Goal: Navigation & Orientation: Find specific page/section

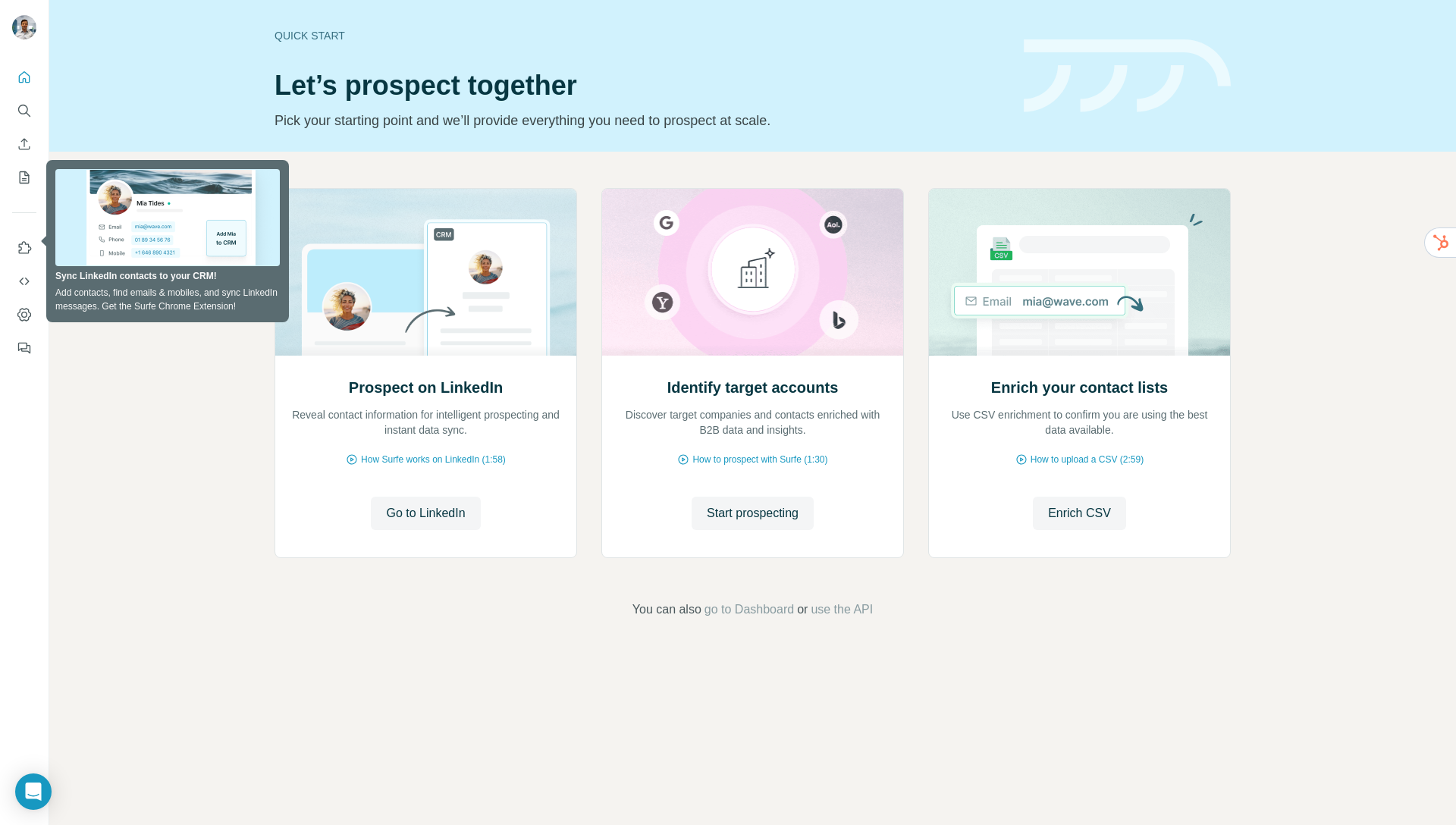
click at [133, 71] on div "Quick start Let’s prospect together Pick your starting point and we’ll provide …" at bounding box center [753, 76] width 1407 height 152
click at [23, 175] on icon "My lists" at bounding box center [24, 178] width 16 height 16
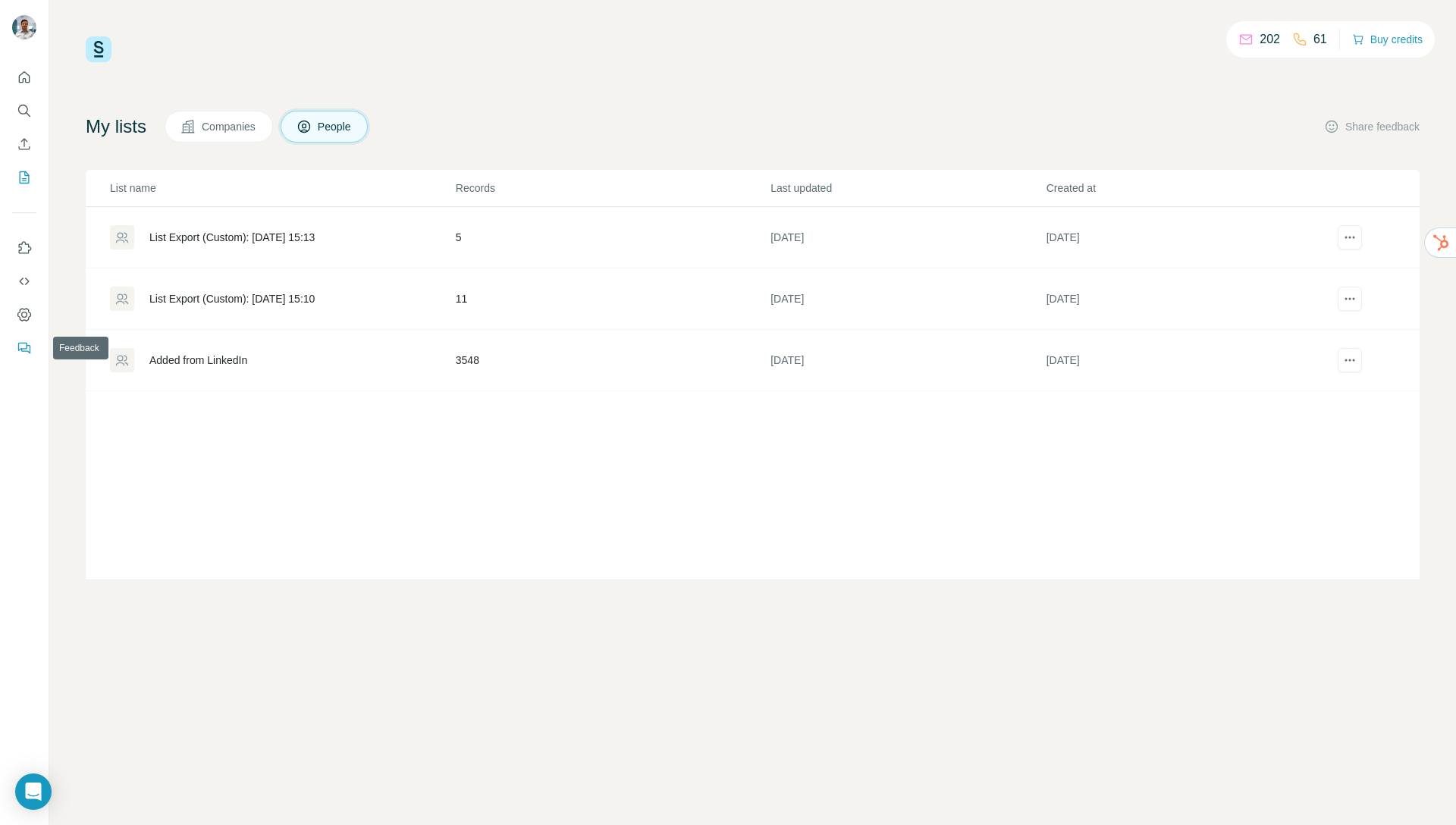
click at [19, 347] on icon "Feedback" at bounding box center [24, 348] width 16 height 16
click at [23, 250] on icon "Use Surfe on LinkedIn" at bounding box center [24, 248] width 16 height 16
click at [22, 180] on icon "My lists" at bounding box center [25, 175] width 8 height 10
click at [65, 89] on div "202 61 Buy credits My lists Companies People Share feedback List name Records L…" at bounding box center [753, 412] width 1407 height 825
click at [23, 79] on icon "Quick start" at bounding box center [24, 78] width 16 height 16
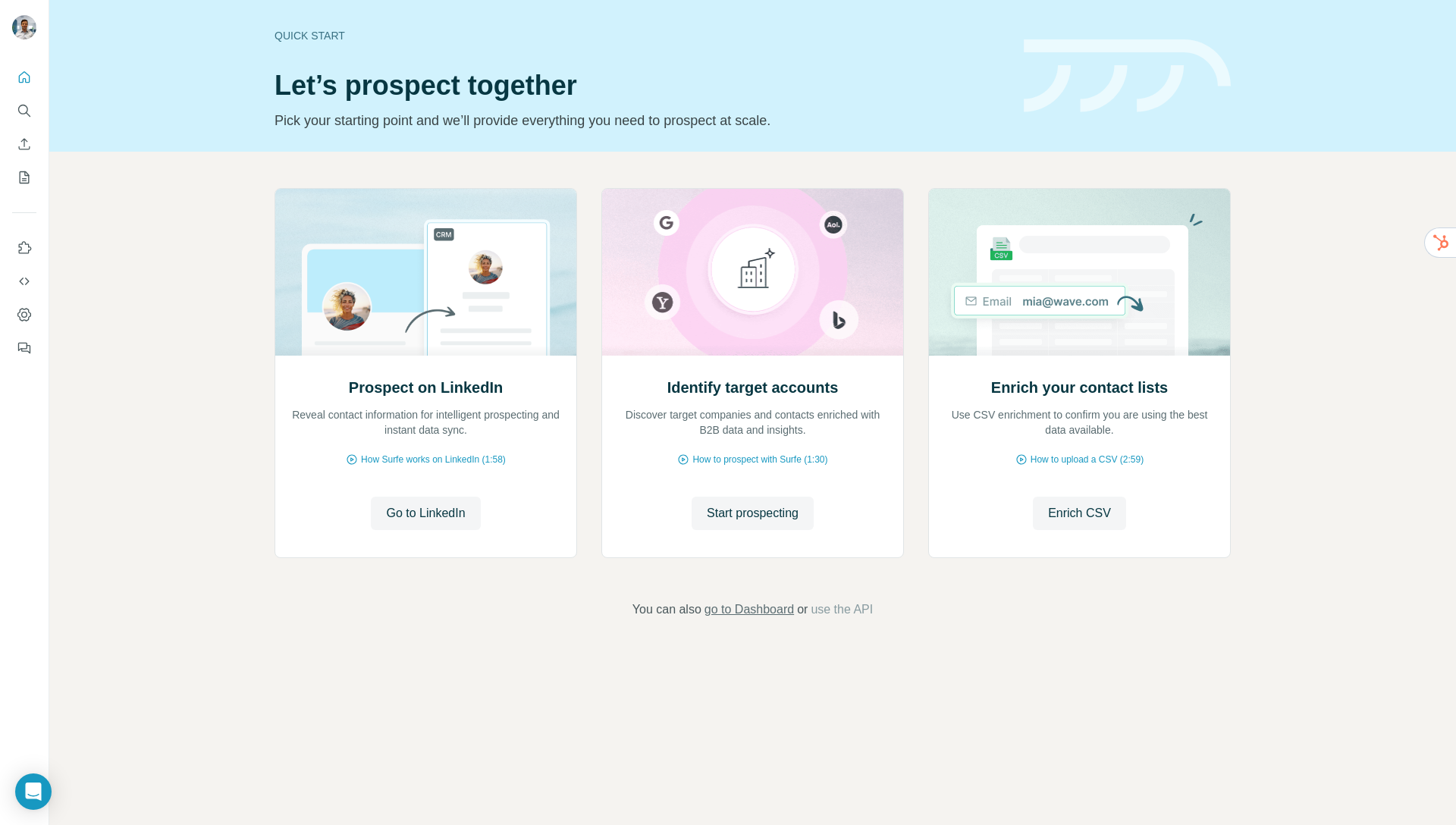
click at [709, 612] on span "go to Dashboard" at bounding box center [749, 609] width 90 height 18
click at [22, 178] on icon "My lists" at bounding box center [24, 178] width 16 height 16
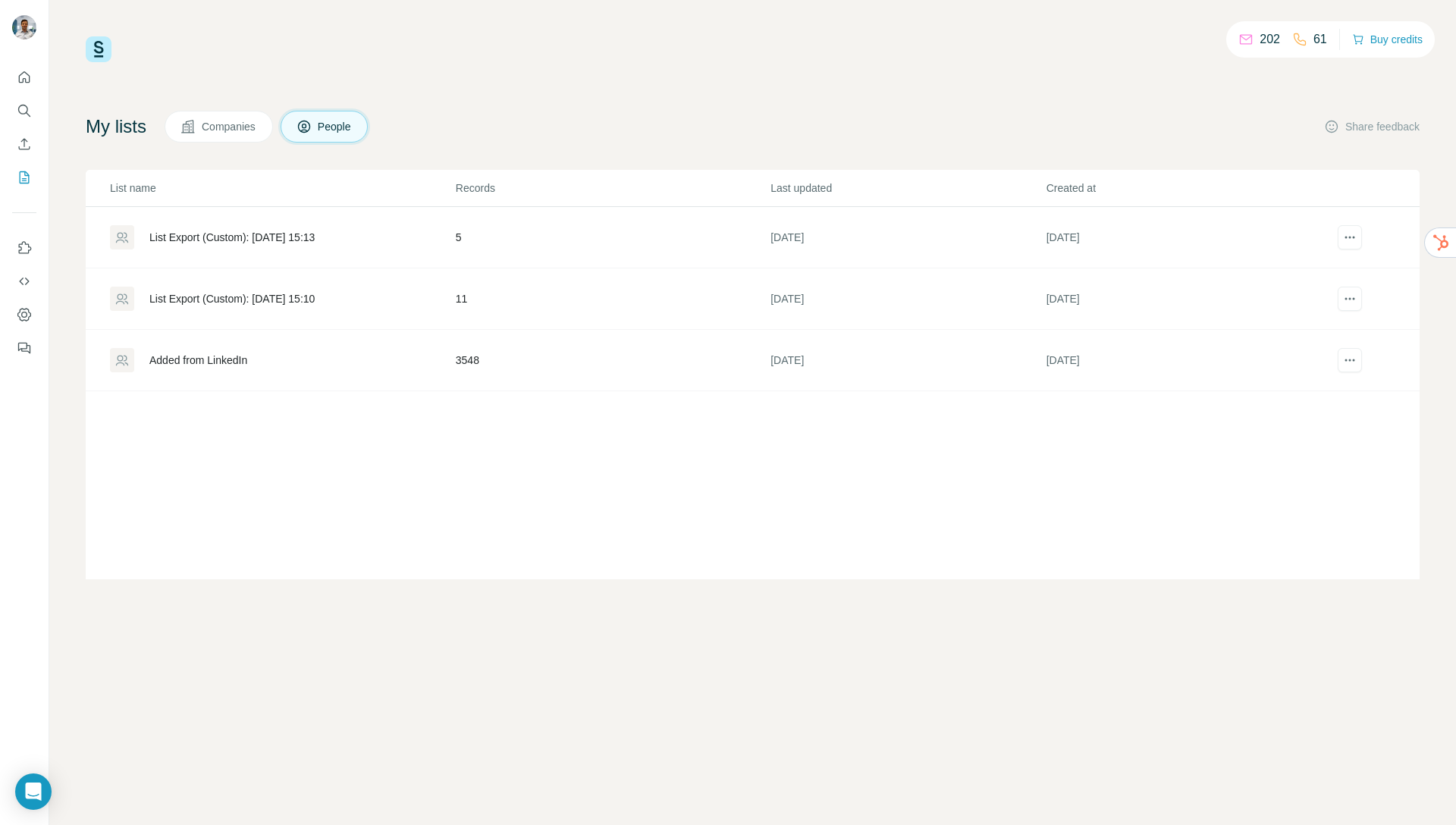
click at [350, 124] on span "People" at bounding box center [335, 127] width 35 height 16
click at [561, 127] on div "My lists Companies People Share feedback" at bounding box center [753, 126] width 1334 height 32
click at [665, 79] on div "202 61 Buy credits My lists Companies People Share feedback List name Records L…" at bounding box center [753, 308] width 1334 height 543
click at [761, 74] on div "202 61 Buy credits My lists Companies People Share feedback List name Records L…" at bounding box center [753, 308] width 1334 height 543
click at [658, 105] on div "202 61 Buy credits My lists Companies People Share feedback List name Records L…" at bounding box center [753, 308] width 1334 height 543
